Goal: Task Accomplishment & Management: Use online tool/utility

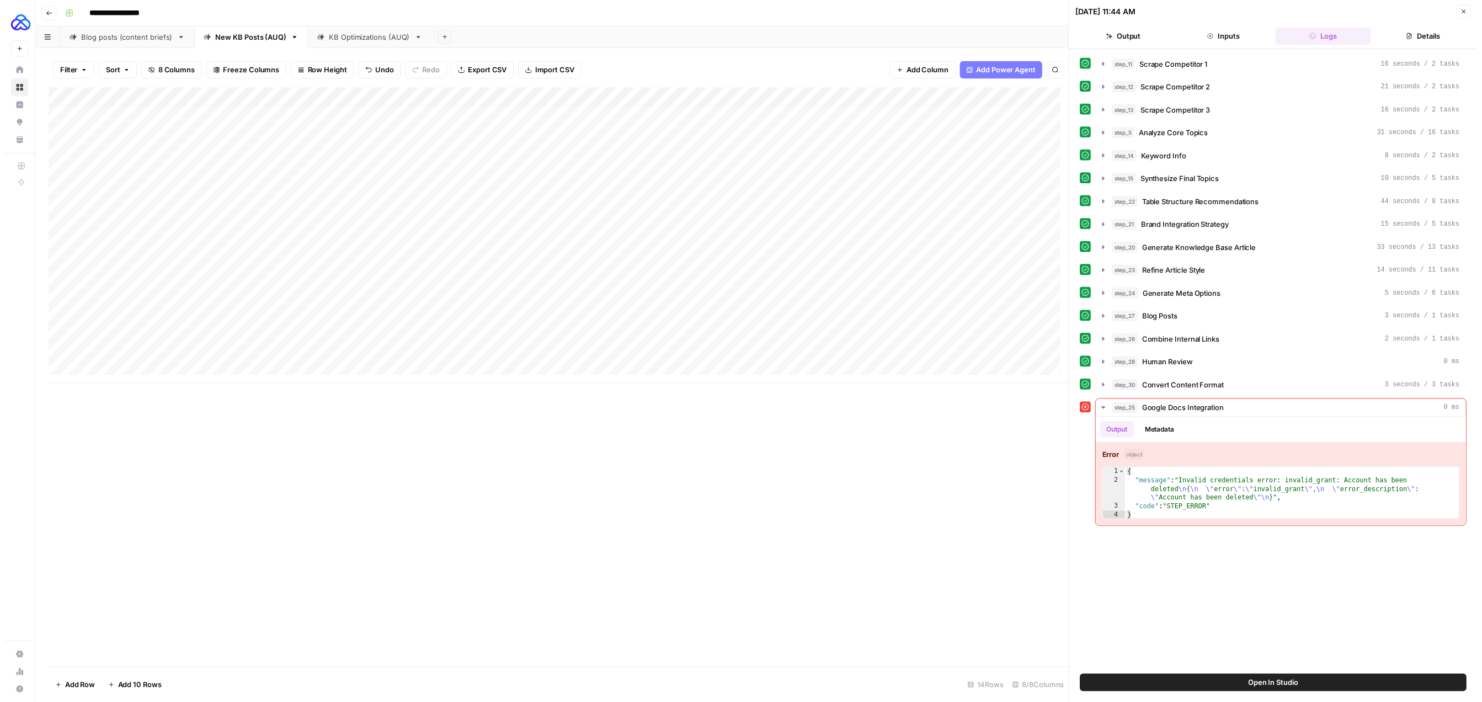
scroll to position [8, 0]
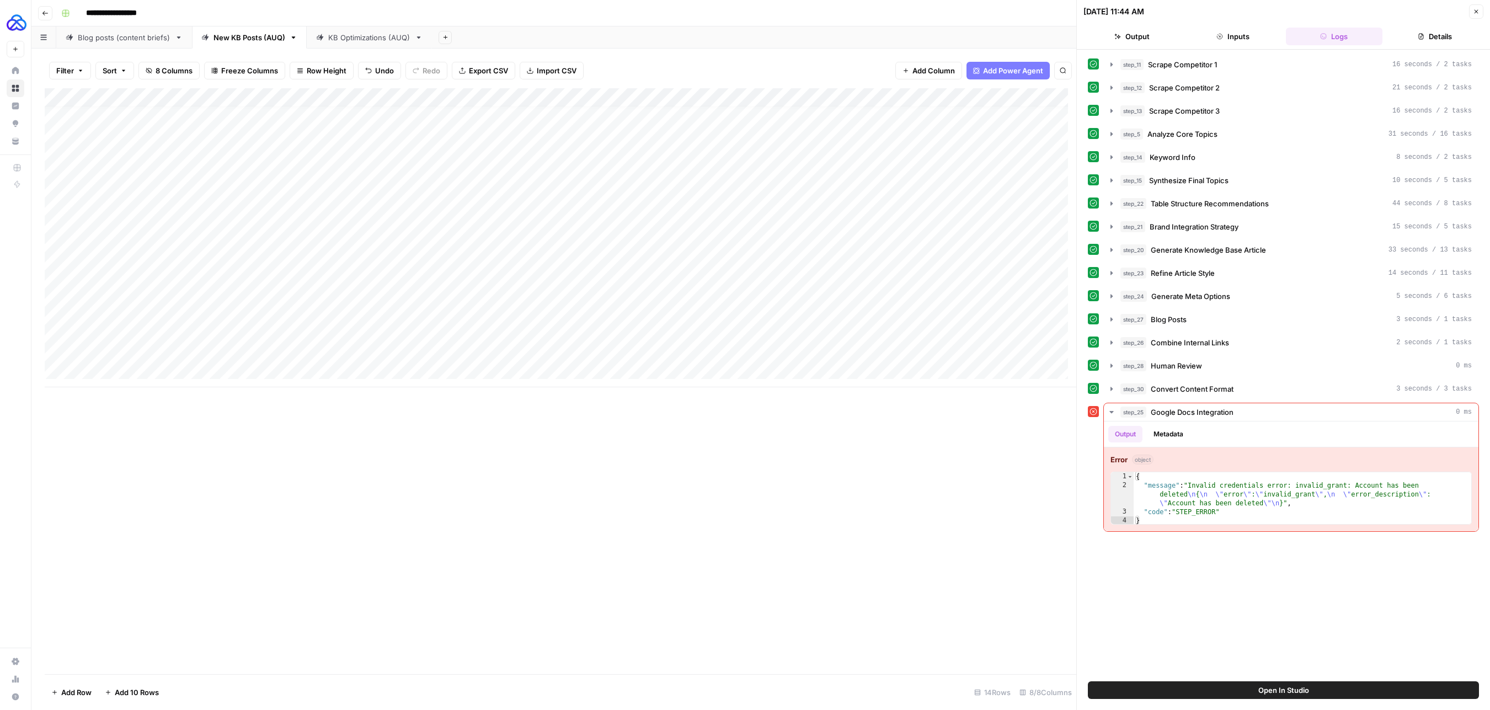
click at [1476, 12] on icon "button" at bounding box center [1477, 12] width 4 height 4
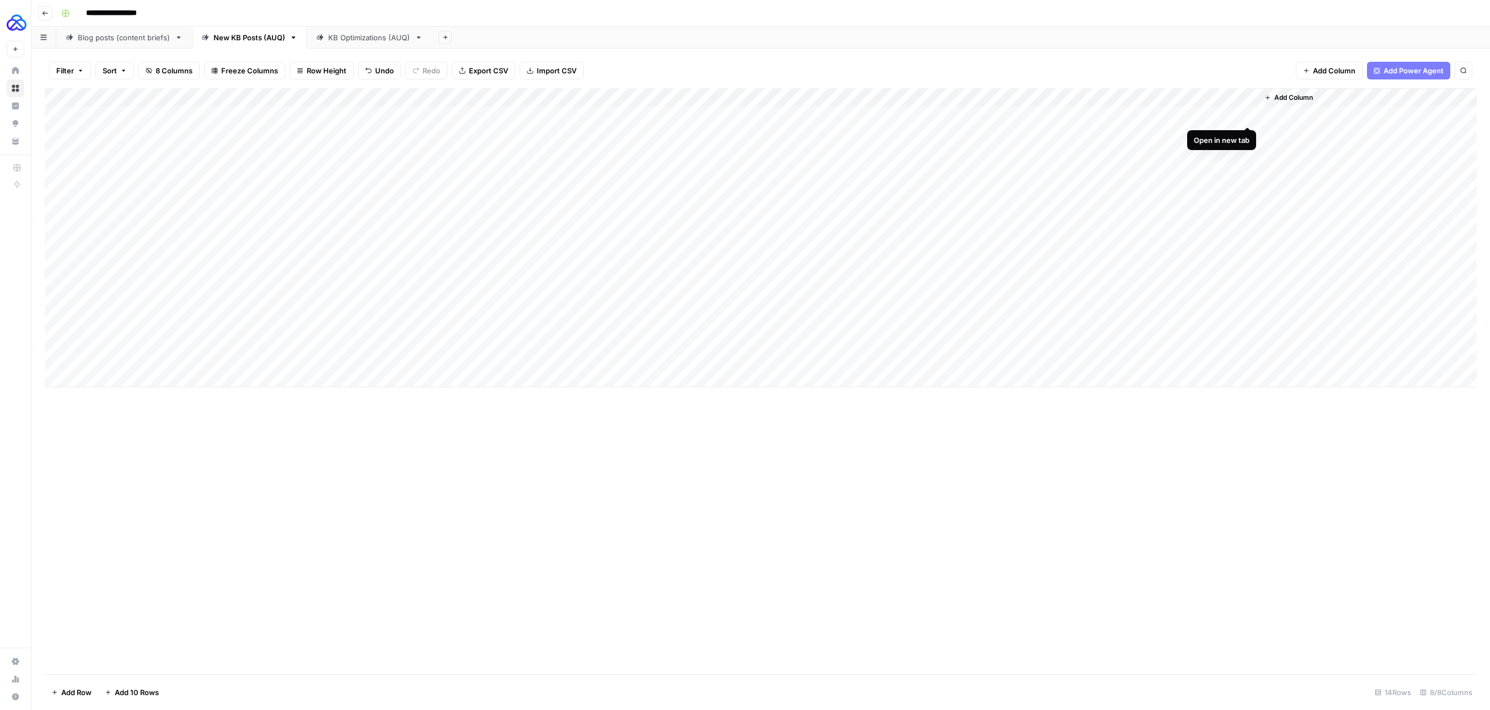
click at [1247, 113] on div "Add Column" at bounding box center [761, 237] width 1432 height 299
click at [1248, 132] on div "Add Column" at bounding box center [761, 237] width 1432 height 299
click at [1050, 360] on div "Add Column" at bounding box center [761, 237] width 1432 height 299
click at [1046, 361] on div "Add Column" at bounding box center [761, 237] width 1432 height 299
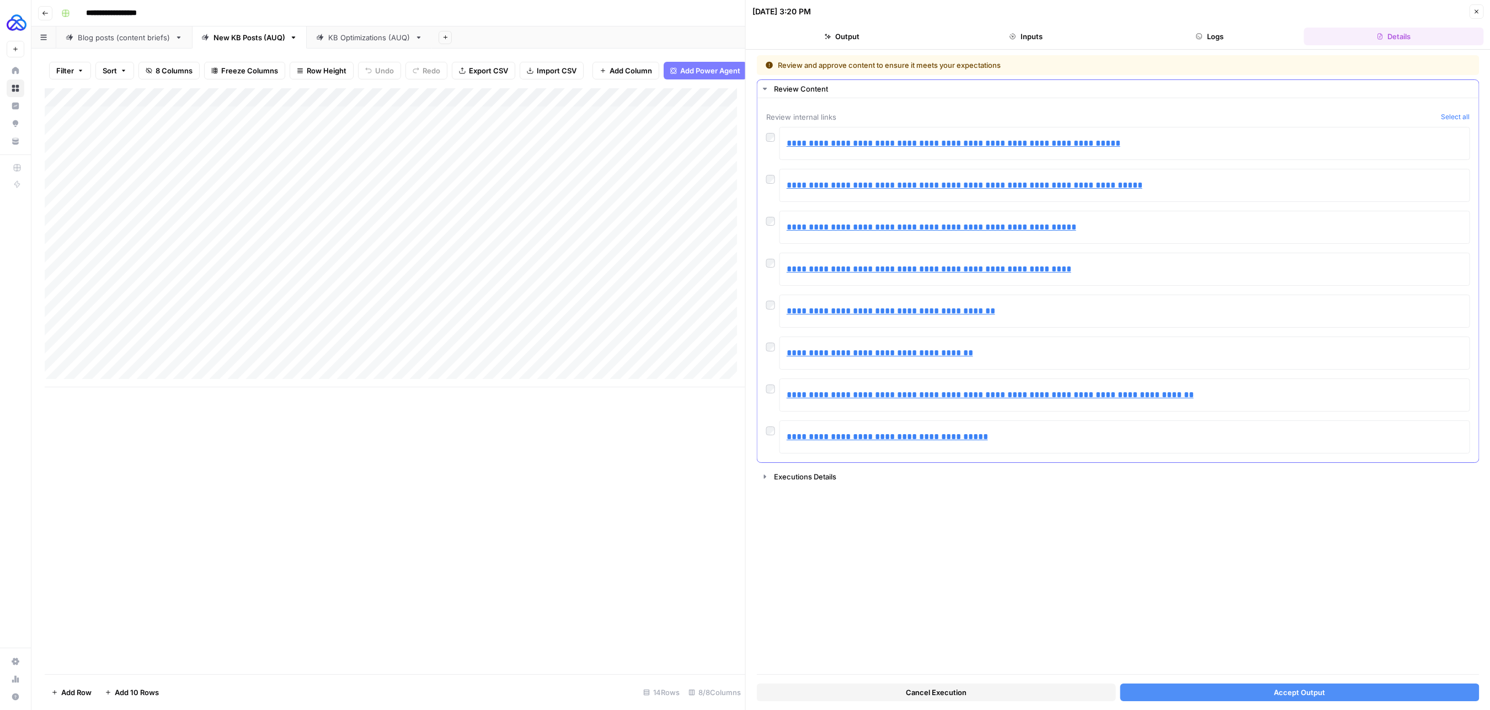
click at [770, 173] on div at bounding box center [772, 176] width 13 height 15
click at [768, 172] on div at bounding box center [772, 176] width 13 height 15
click at [1222, 686] on button "Accept Output" at bounding box center [1299, 693] width 359 height 18
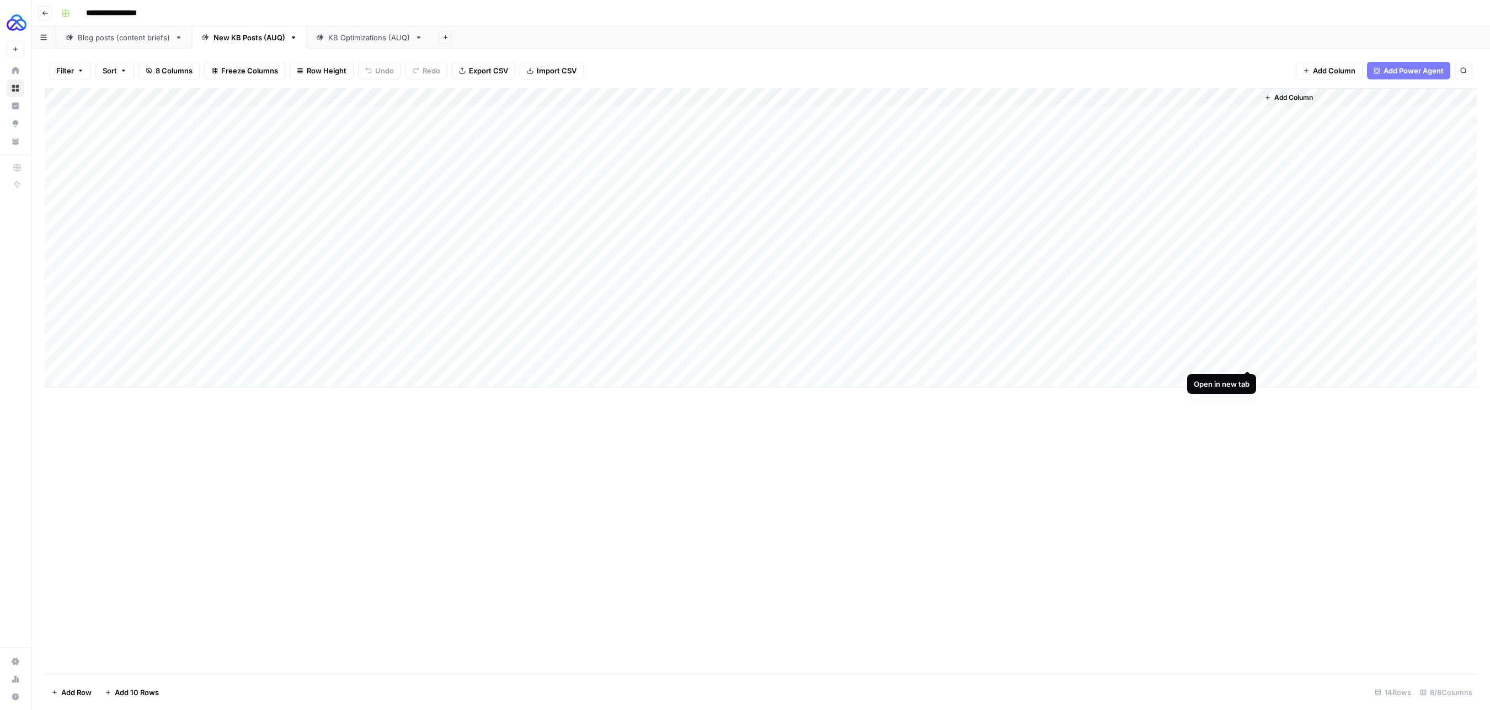
click at [1246, 358] on div "Add Column" at bounding box center [761, 237] width 1432 height 299
